Goal: Task Accomplishment & Management: Manage account settings

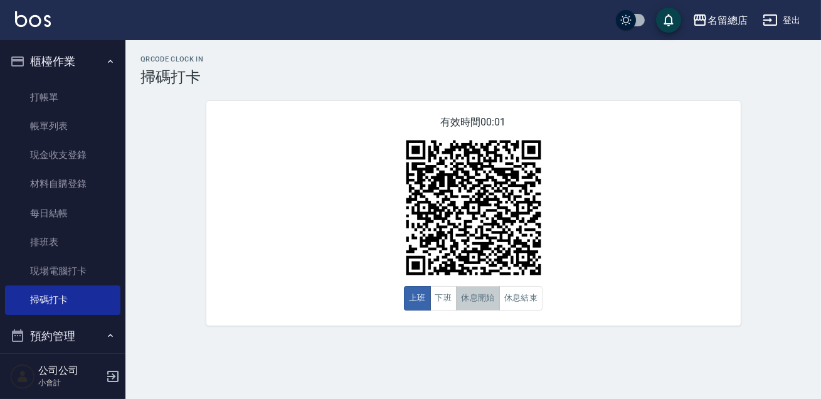
click at [462, 298] on button "休息開始" at bounding box center [478, 298] width 44 height 24
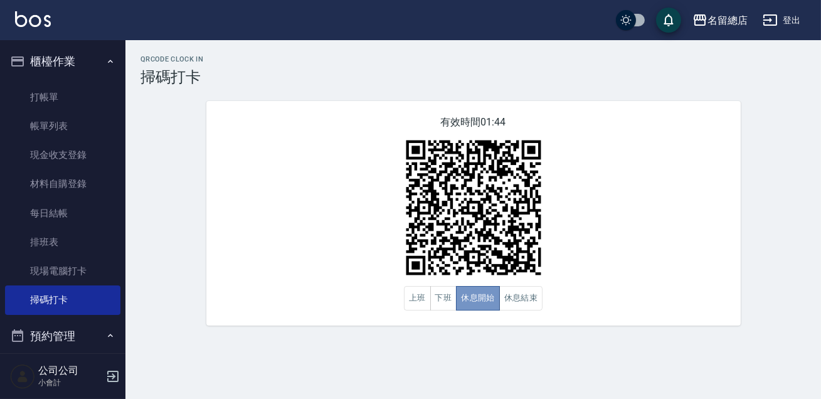
drag, startPoint x: 462, startPoint y: 298, endPoint x: 465, endPoint y: 344, distance: 45.9
click at [463, 298] on button "休息開始" at bounding box center [478, 298] width 44 height 24
click at [448, 312] on div "有效時間 01:43 上班 下班 休息開始 休息結束" at bounding box center [473, 213] width 534 height 224
click at [444, 306] on button "下班" at bounding box center [443, 298] width 27 height 24
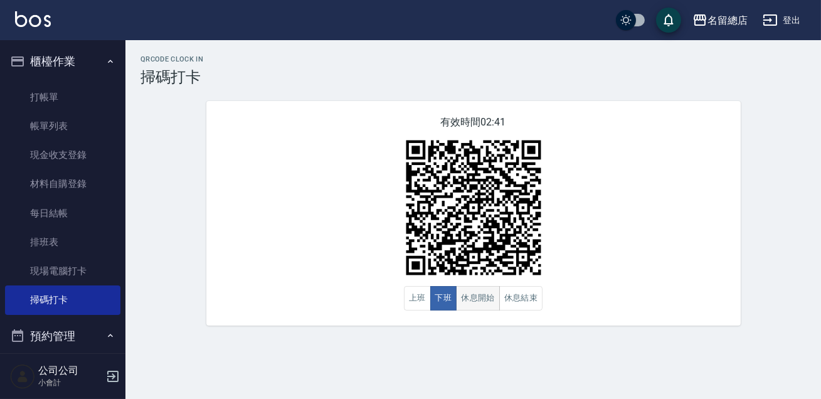
drag, startPoint x: 470, startPoint y: 306, endPoint x: 475, endPoint y: 310, distance: 6.7
click at [473, 308] on button "休息開始" at bounding box center [478, 298] width 44 height 24
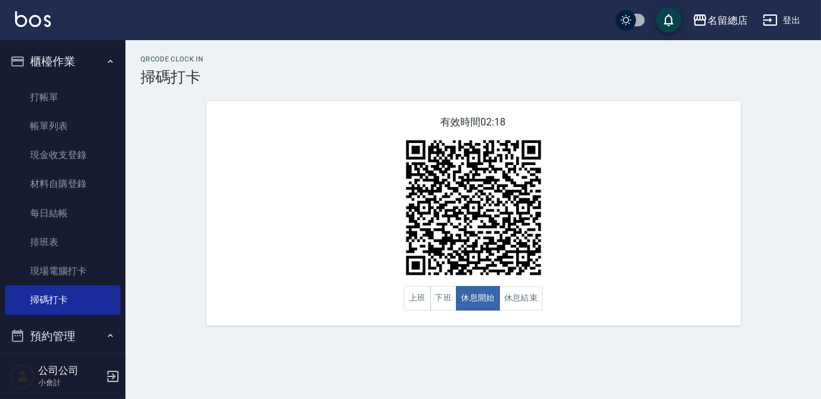
click at [501, 282] on img at bounding box center [473, 207] width 157 height 157
click at [516, 309] on button "休息結束" at bounding box center [521, 298] width 44 height 24
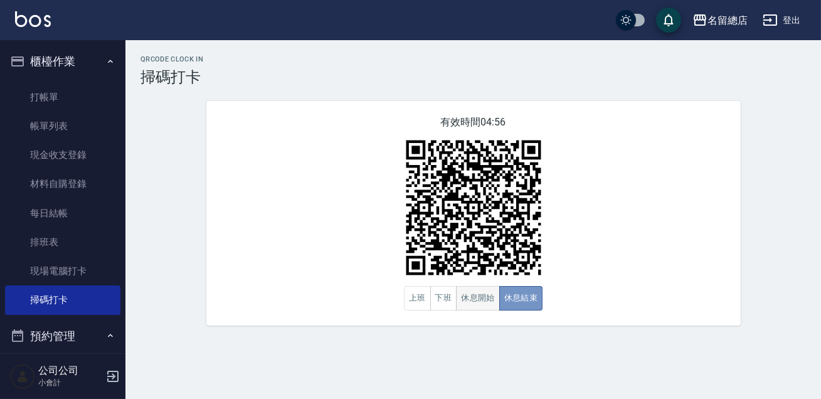
drag, startPoint x: 517, startPoint y: 301, endPoint x: 490, endPoint y: 308, distance: 28.0
click at [490, 308] on div "上班 下班 休息開始 休息結束" at bounding box center [473, 298] width 139 height 24
click at [490, 307] on button "休息開始" at bounding box center [478, 298] width 44 height 24
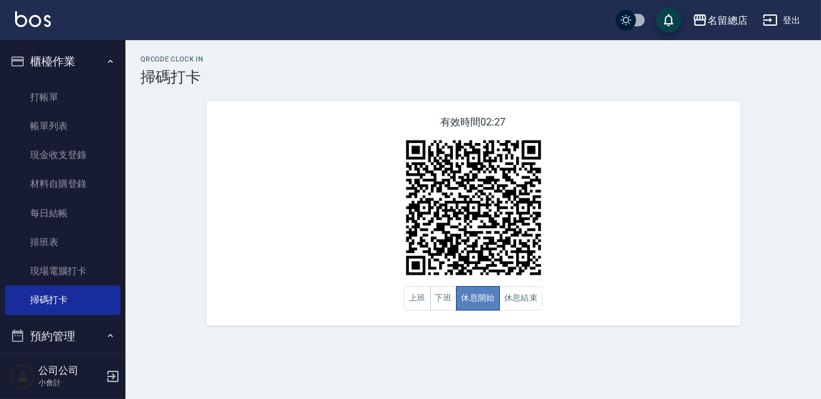
click at [492, 307] on button "休息開始" at bounding box center [478, 298] width 44 height 24
click at [527, 310] on button "休息結束" at bounding box center [521, 298] width 44 height 24
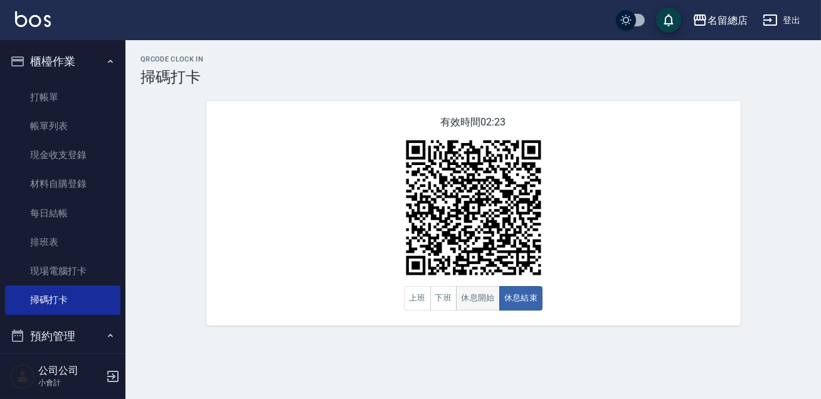
click at [487, 300] on button "休息開始" at bounding box center [478, 298] width 44 height 24
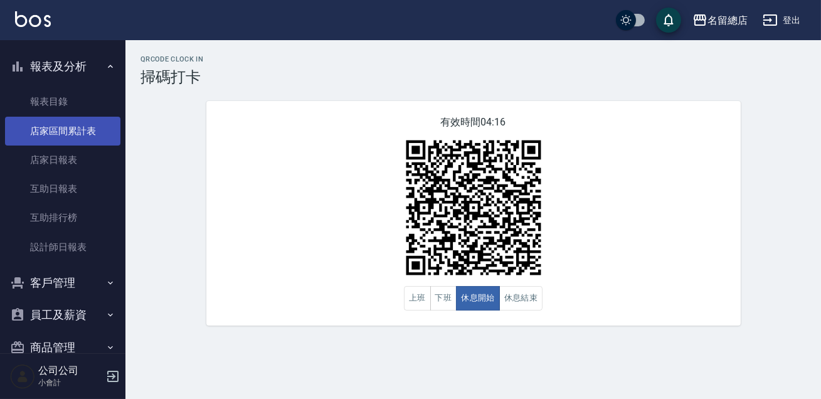
scroll to position [423, 0]
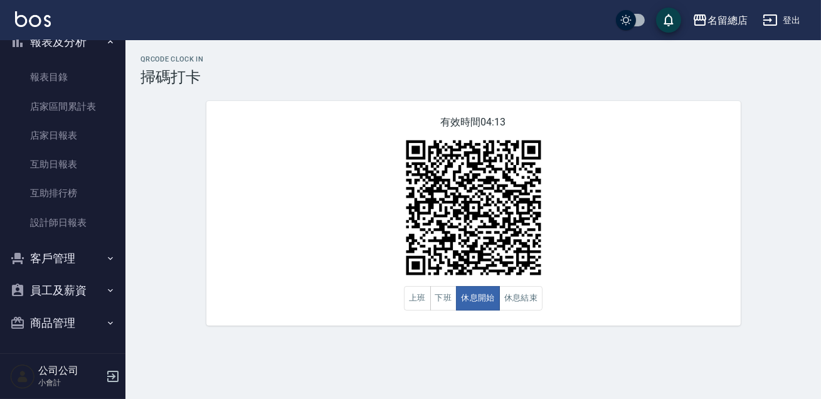
click at [50, 246] on button "客戶管理" at bounding box center [62, 258] width 115 height 33
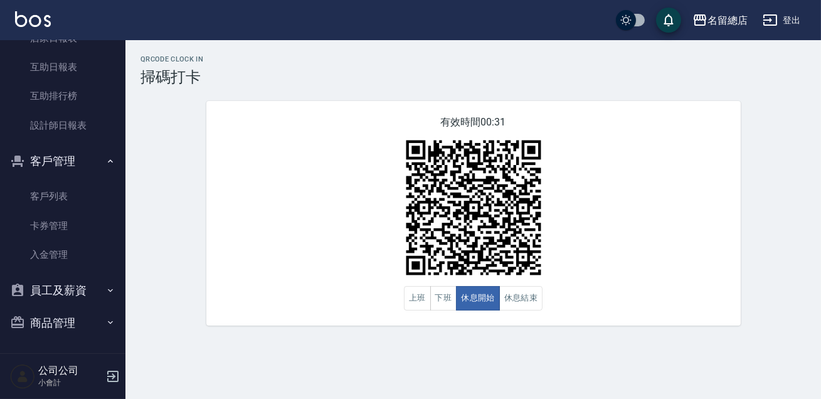
click at [285, 249] on div "有效時間 00:31 上班 下班 休息開始 休息結束" at bounding box center [473, 213] width 534 height 224
click at [510, 295] on button "休息結束" at bounding box center [521, 298] width 44 height 24
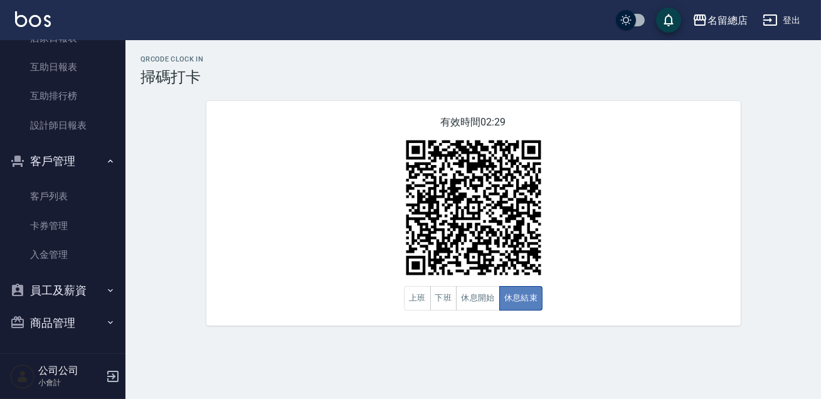
click at [510, 295] on button "休息結束" at bounding box center [521, 298] width 44 height 24
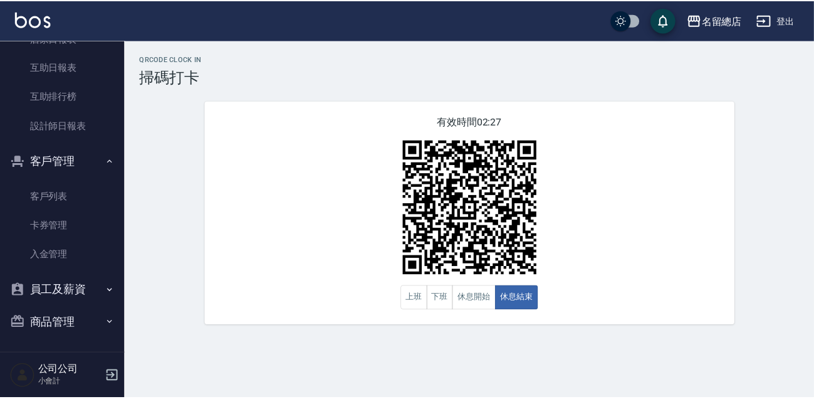
scroll to position [349, 0]
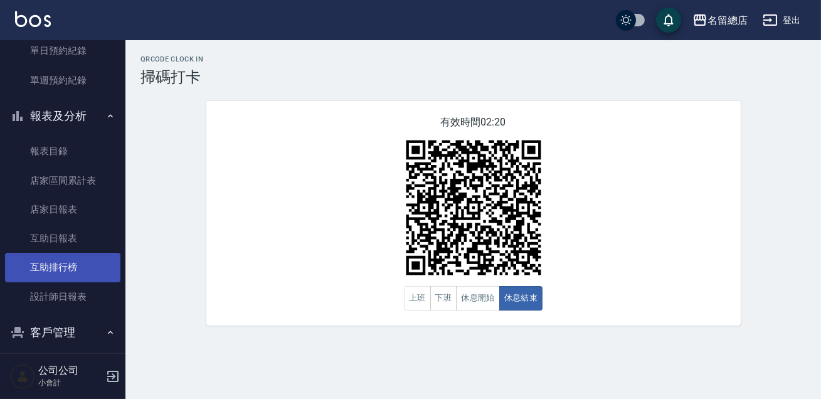
click at [60, 270] on link "互助排行榜" at bounding box center [62, 267] width 115 height 29
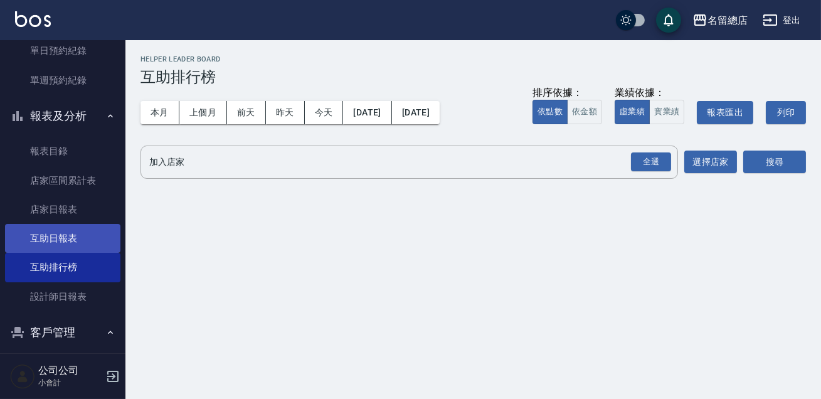
click at [49, 241] on link "互助日報表" at bounding box center [62, 238] width 115 height 29
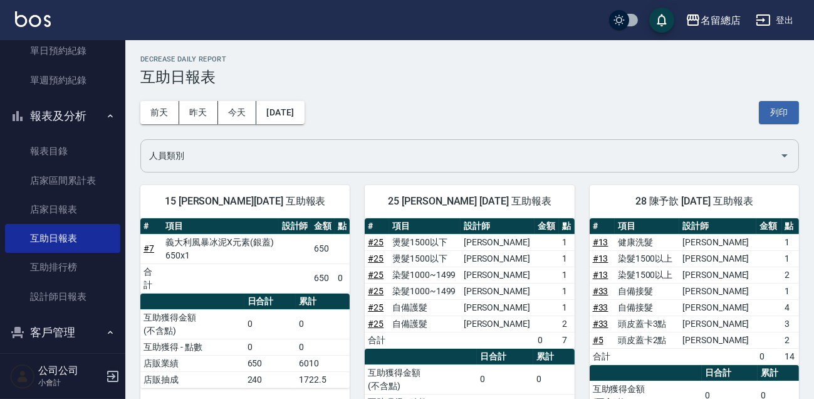
click at [690, 147] on input "人員類別" at bounding box center [460, 156] width 629 height 22
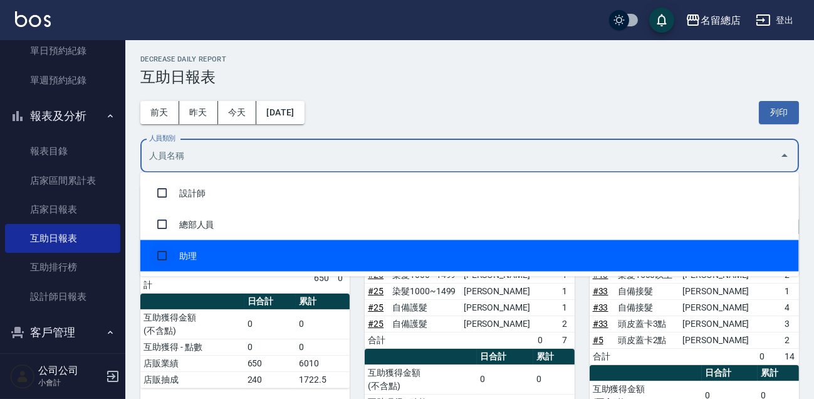
click at [152, 257] on input "checkbox" at bounding box center [162, 256] width 24 height 24
checkbox input "true"
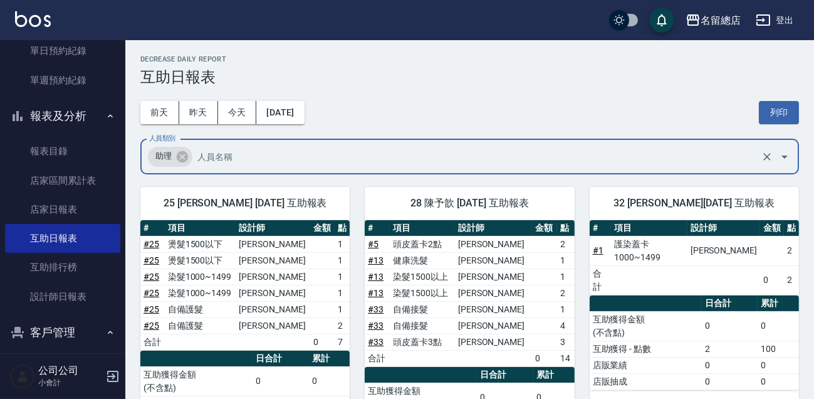
click at [326, 156] on input "人員類別" at bounding box center [476, 156] width 564 height 22
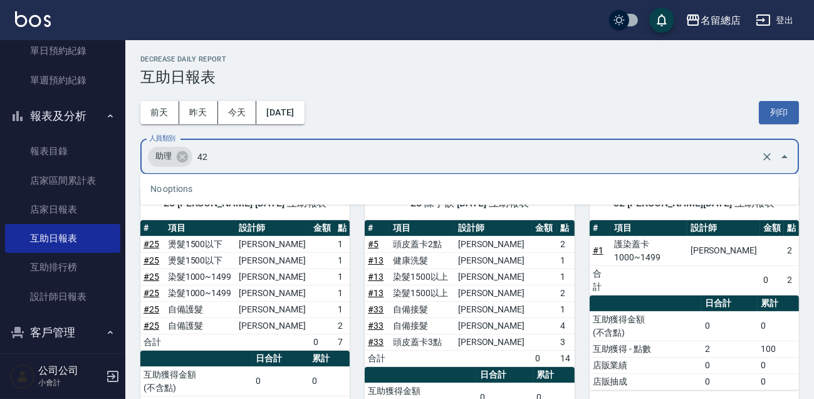
click at [671, 161] on input "42" at bounding box center [476, 156] width 564 height 22
click at [243, 160] on input "42" at bounding box center [476, 156] width 564 height 22
type input "4"
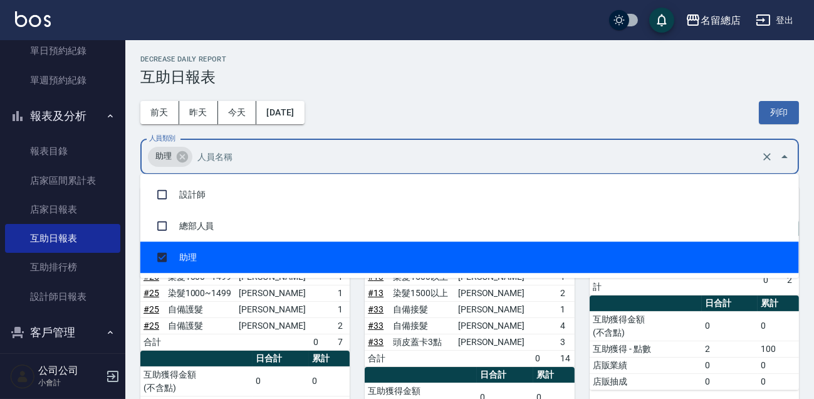
click at [501, 103] on div "[DATE] [DATE] [DATE] [DATE] 列印" at bounding box center [469, 112] width 659 height 53
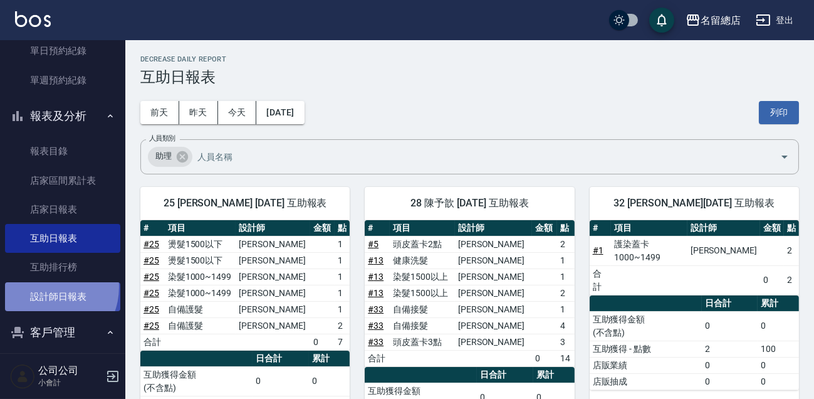
click at [45, 288] on link "設計師日報表" at bounding box center [62, 296] width 115 height 29
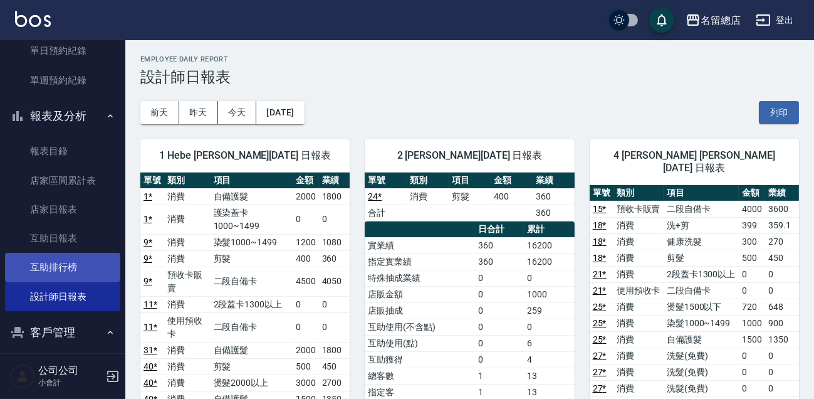
click at [75, 269] on link "互助排行榜" at bounding box center [62, 267] width 115 height 29
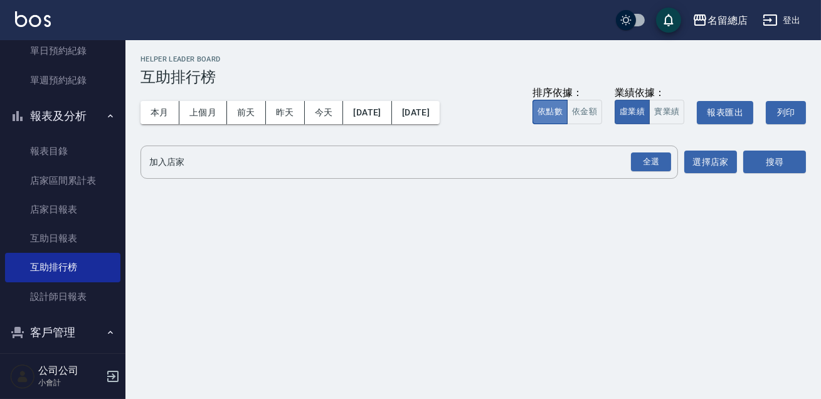
click at [554, 113] on button "依點數" at bounding box center [549, 112] width 35 height 24
click at [587, 156] on input "加入店家" at bounding box center [399, 162] width 507 height 22
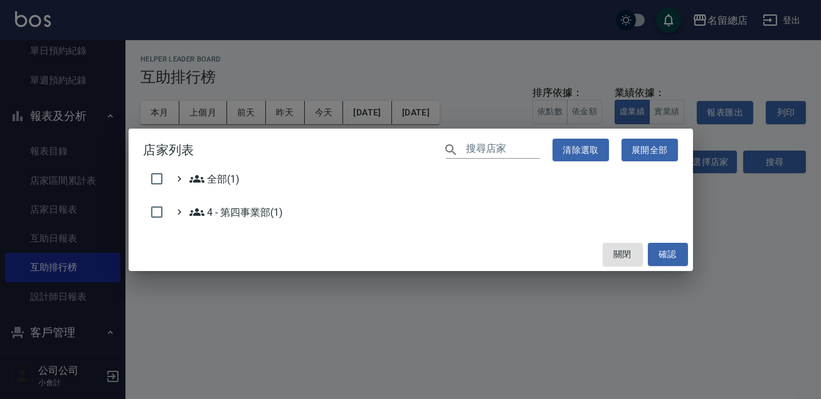
click at [302, 86] on div "店家列表 ​ 清除選取 展開全部 全部(1) 4 - 第四事業部(1) 關閉 確認" at bounding box center [410, 199] width 821 height 399
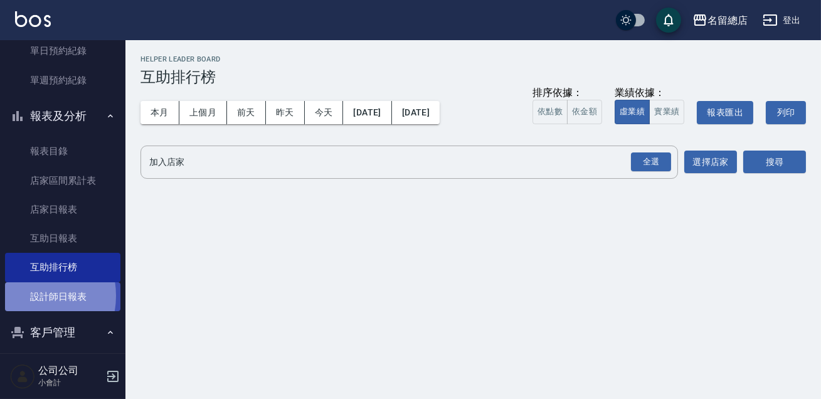
click at [29, 295] on link "設計師日報表" at bounding box center [62, 296] width 115 height 29
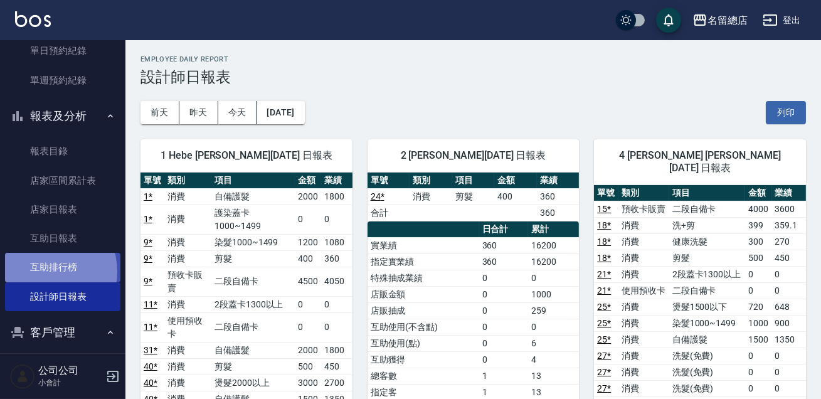
click at [41, 271] on link "互助排行榜" at bounding box center [62, 267] width 115 height 29
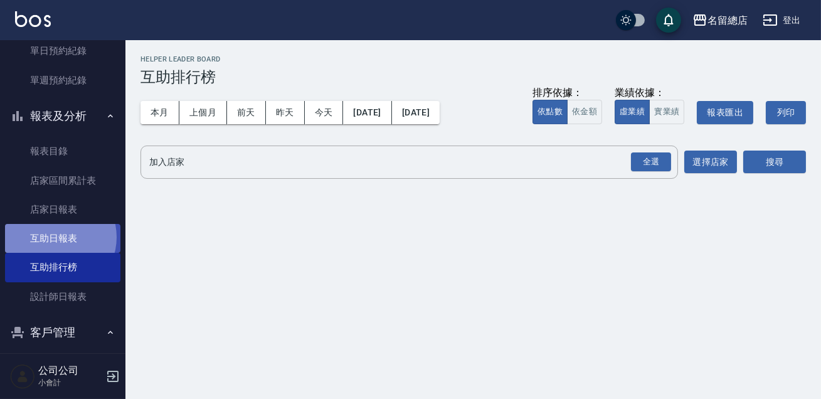
click at [54, 237] on link "互助日報表" at bounding box center [62, 238] width 115 height 29
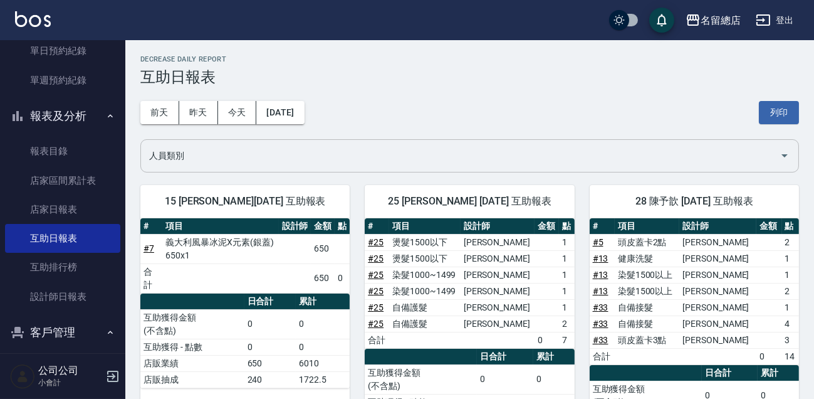
click at [185, 159] on input "人員類別" at bounding box center [460, 156] width 629 height 22
click at [161, 115] on button "前天" at bounding box center [159, 112] width 39 height 23
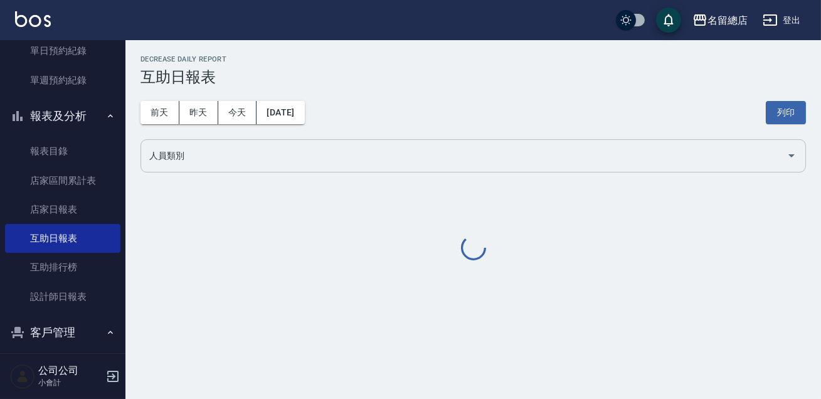
click at [196, 157] on input "人員類別" at bounding box center [463, 156] width 635 height 22
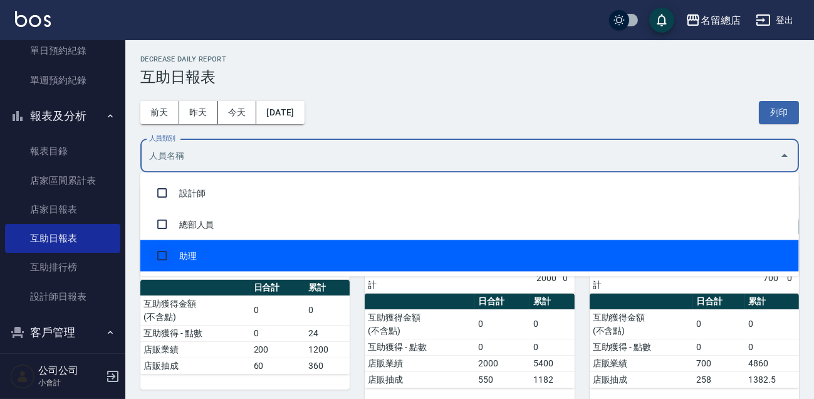
click at [166, 256] on input "checkbox" at bounding box center [162, 256] width 24 height 24
checkbox input "true"
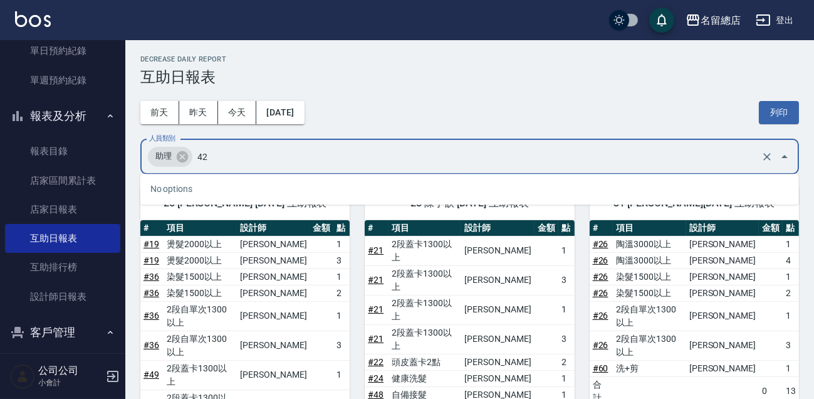
type input "4"
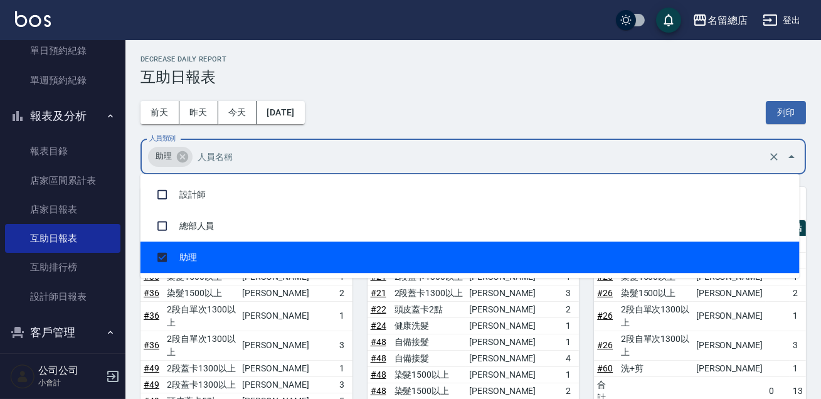
checkbox input "true"
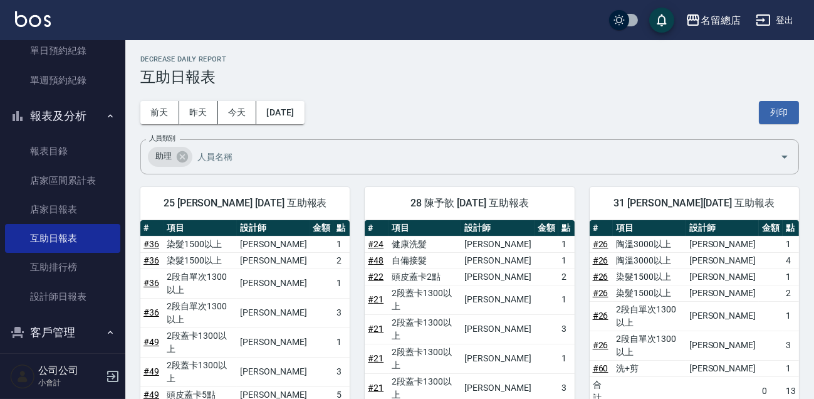
click at [591, 98] on div "[DATE] [DATE] [DATE] [DATE] 列印" at bounding box center [469, 112] width 659 height 53
click at [164, 111] on button "前天" at bounding box center [159, 112] width 39 height 23
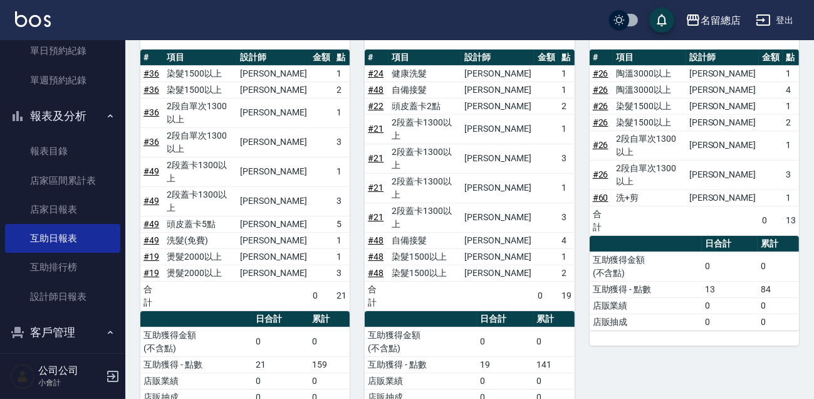
scroll to position [235, 0]
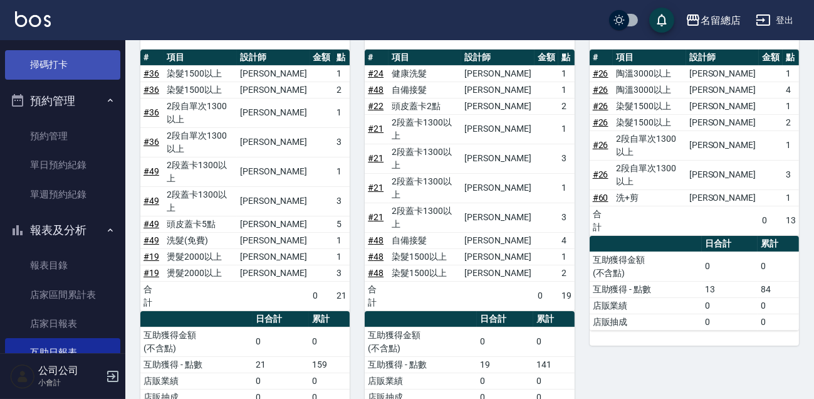
click at [64, 71] on link "掃碼打卡" at bounding box center [62, 64] width 115 height 29
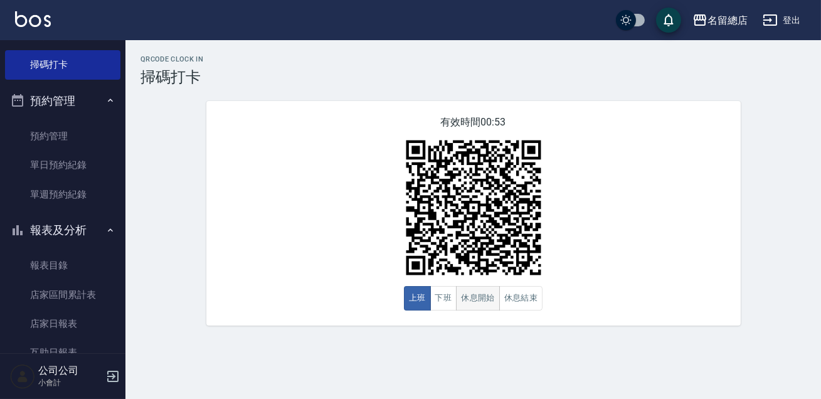
drag, startPoint x: 456, startPoint y: 294, endPoint x: 469, endPoint y: 295, distance: 13.2
click at [469, 295] on button "休息開始" at bounding box center [478, 298] width 44 height 24
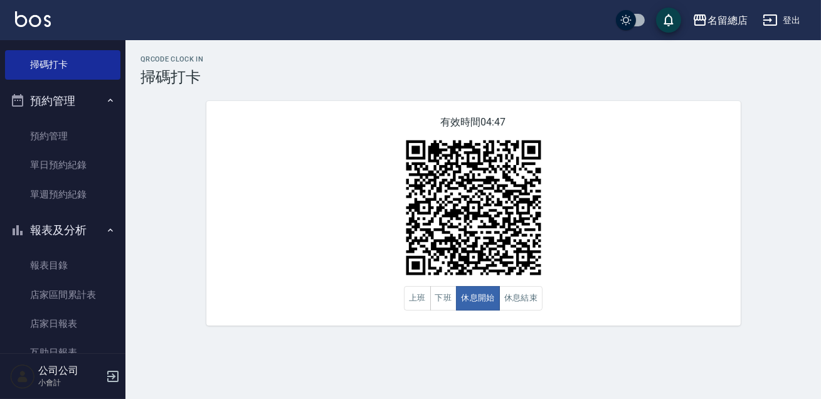
click at [818, 156] on div "QRcode Clock In 掃碼打卡 有效時間 04:47 上班 下班 休息開始 休息結束" at bounding box center [472, 190] width 695 height 270
click at [445, 305] on button "下班" at bounding box center [443, 298] width 27 height 24
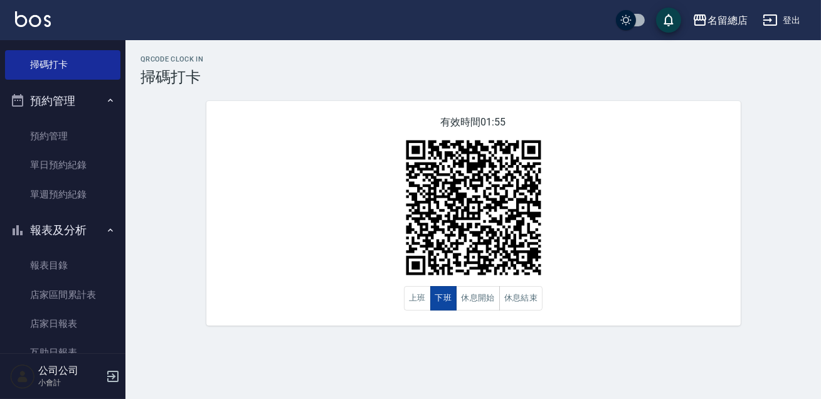
click at [451, 306] on button "下班" at bounding box center [443, 298] width 27 height 24
click at [521, 312] on div "有效時間 01:54 上班 下班 休息開始 休息結束" at bounding box center [473, 213] width 534 height 224
click at [518, 301] on button "休息結束" at bounding box center [521, 298] width 44 height 24
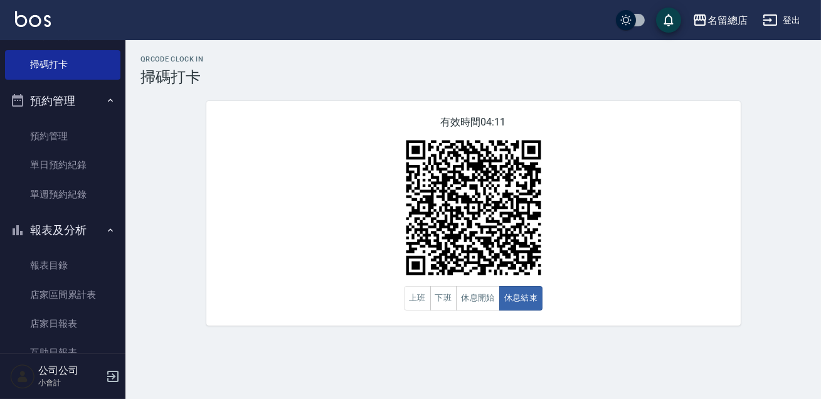
click at [507, 266] on img at bounding box center [473, 207] width 157 height 157
click at [486, 298] on button "休息開始" at bounding box center [478, 298] width 44 height 24
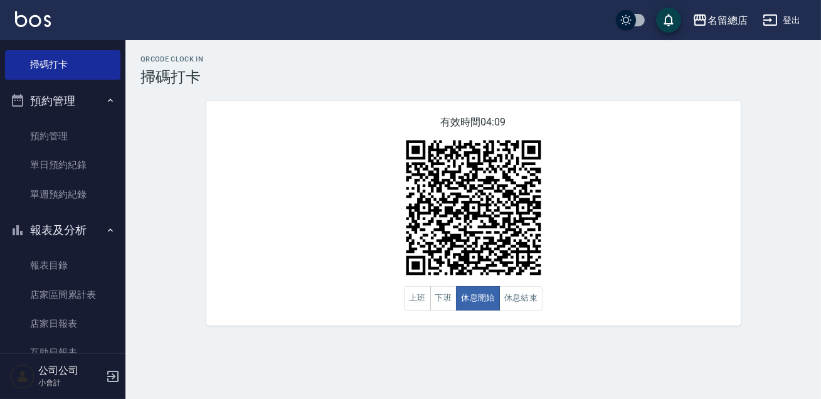
click at [628, 297] on div "有效時間 04:09 上班 下班 休息開始 休息結束" at bounding box center [473, 213] width 534 height 224
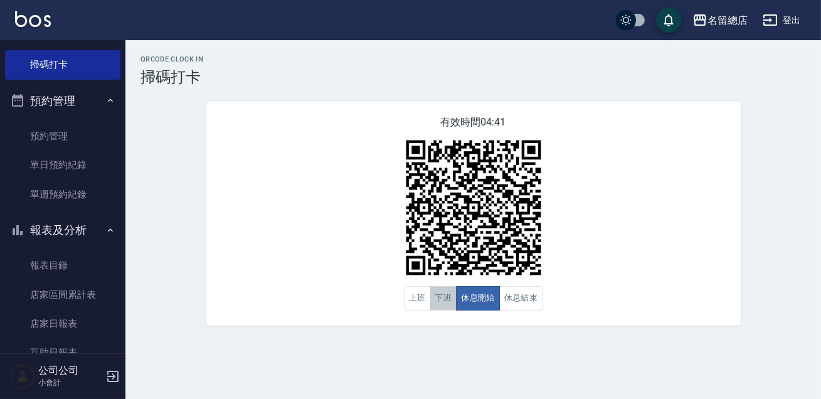
click at [451, 299] on button "下班" at bounding box center [443, 298] width 27 height 24
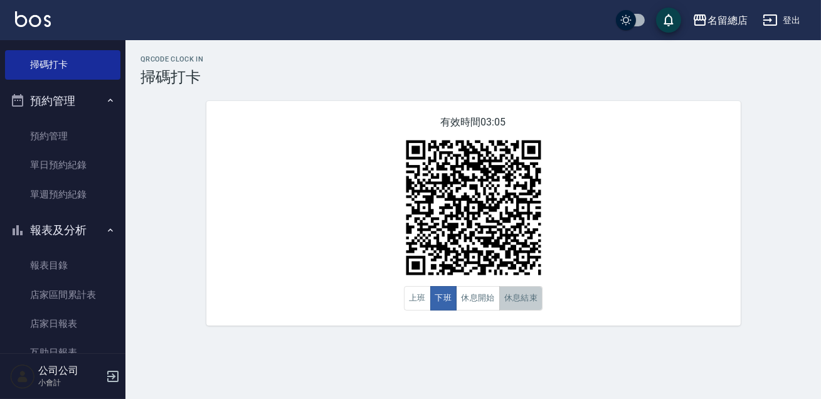
drag, startPoint x: 502, startPoint y: 291, endPoint x: 520, endPoint y: 291, distance: 18.8
click at [502, 291] on button "休息結束" at bounding box center [521, 298] width 44 height 24
